Goal: Find specific page/section: Find specific page/section

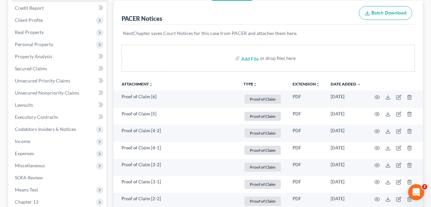
scroll to position [70, 0]
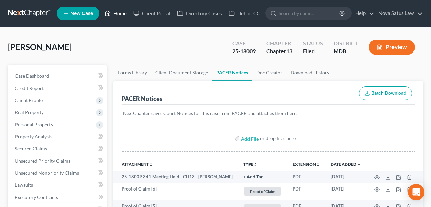
click at [122, 14] on link "Home" at bounding box center [115, 13] width 29 height 12
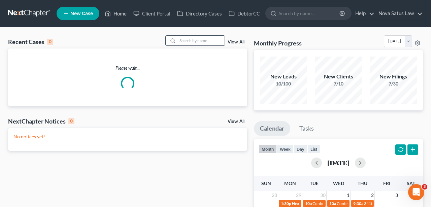
click at [193, 37] on input "search" at bounding box center [200, 41] width 47 height 10
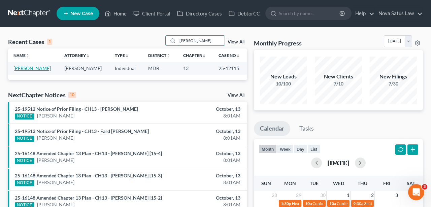
type input "[PERSON_NAME]"
click at [37, 67] on link "[PERSON_NAME]" at bounding box center [31, 68] width 37 height 6
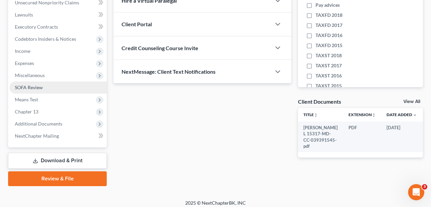
scroll to position [174, 0]
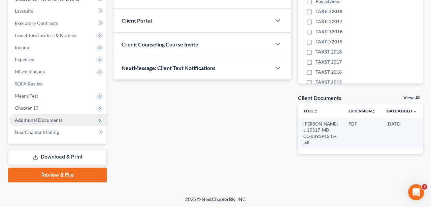
click at [54, 120] on span "Additional Documents" at bounding box center [38, 120] width 47 height 6
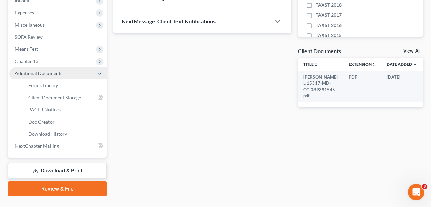
scroll to position [235, 0]
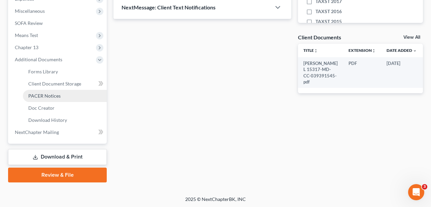
click at [46, 95] on span "PACER Notices" at bounding box center [44, 96] width 32 height 6
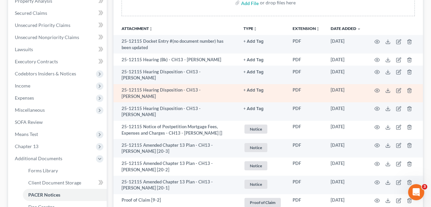
scroll to position [140, 0]
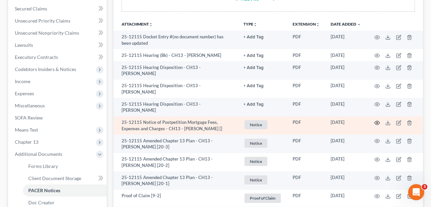
click at [375, 121] on icon "button" at bounding box center [377, 123] width 5 height 4
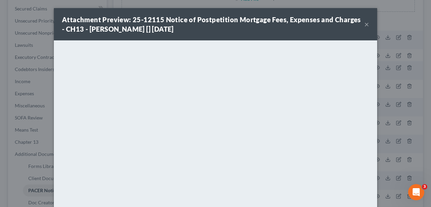
click at [368, 28] on button "×" at bounding box center [366, 24] width 5 height 8
